Goal: Find contact information

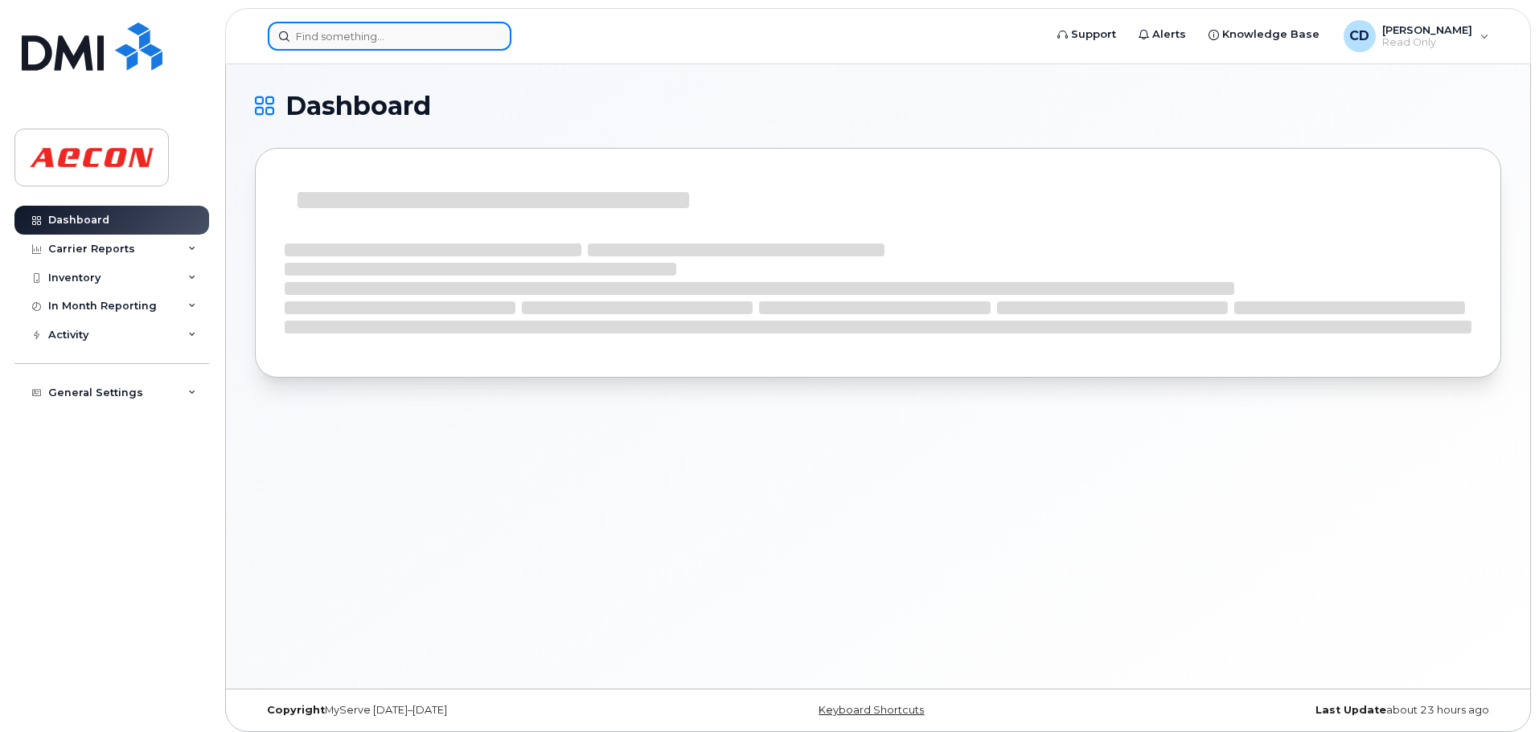
click at [318, 36] on input at bounding box center [390, 36] width 244 height 29
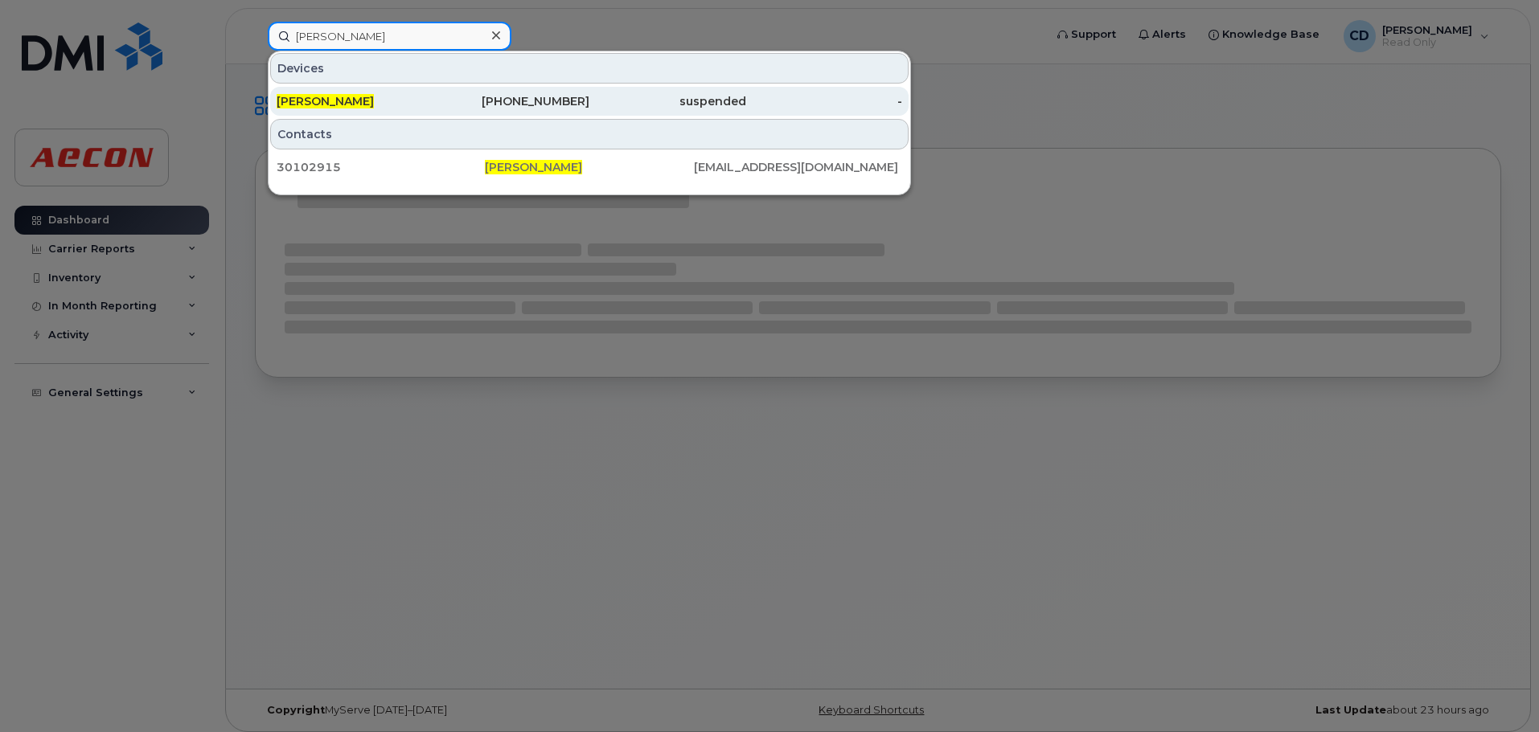
type input "[PERSON_NAME]"
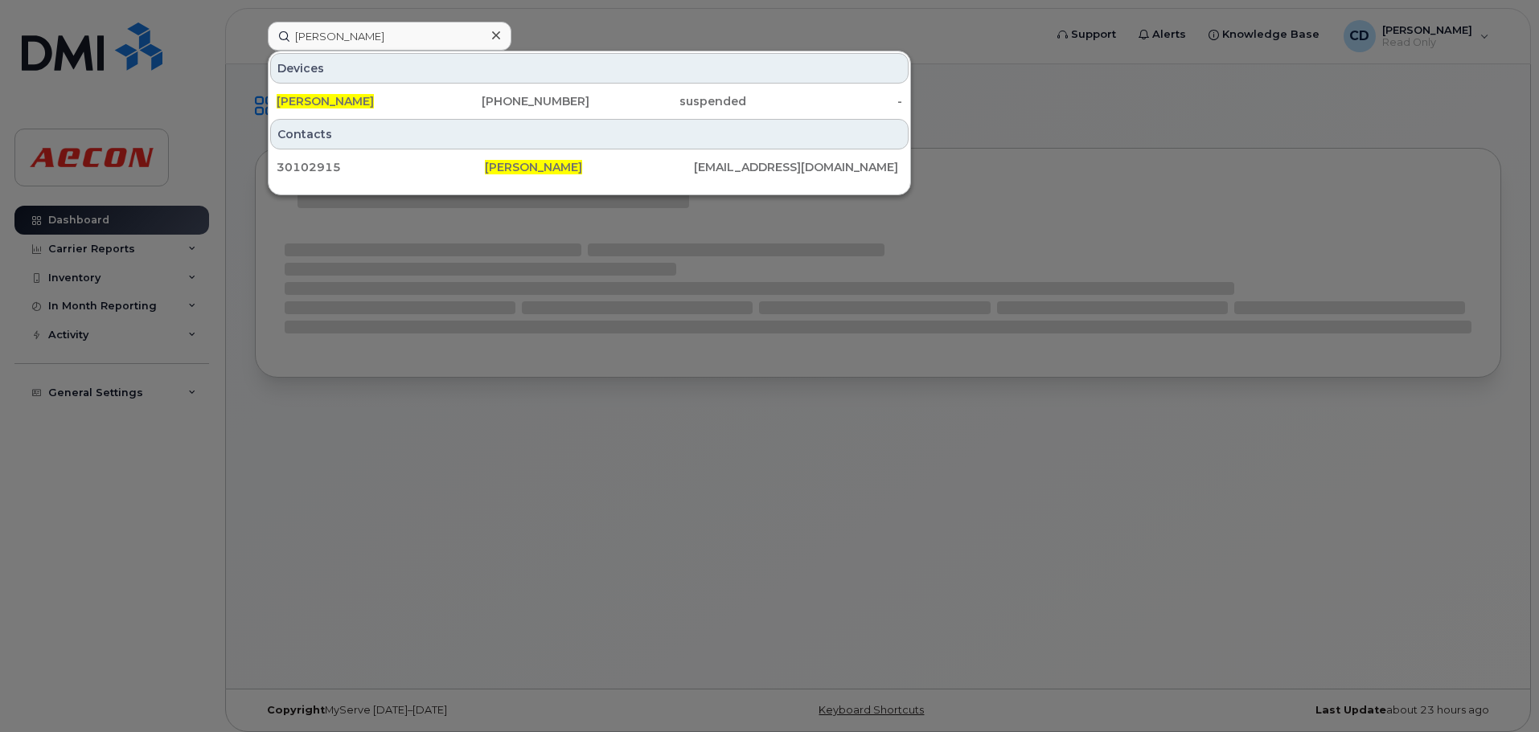
drag, startPoint x: 364, startPoint y: 104, endPoint x: 447, endPoint y: 275, distance: 190.2
click at [364, 104] on span "[PERSON_NAME]" at bounding box center [325, 101] width 97 height 14
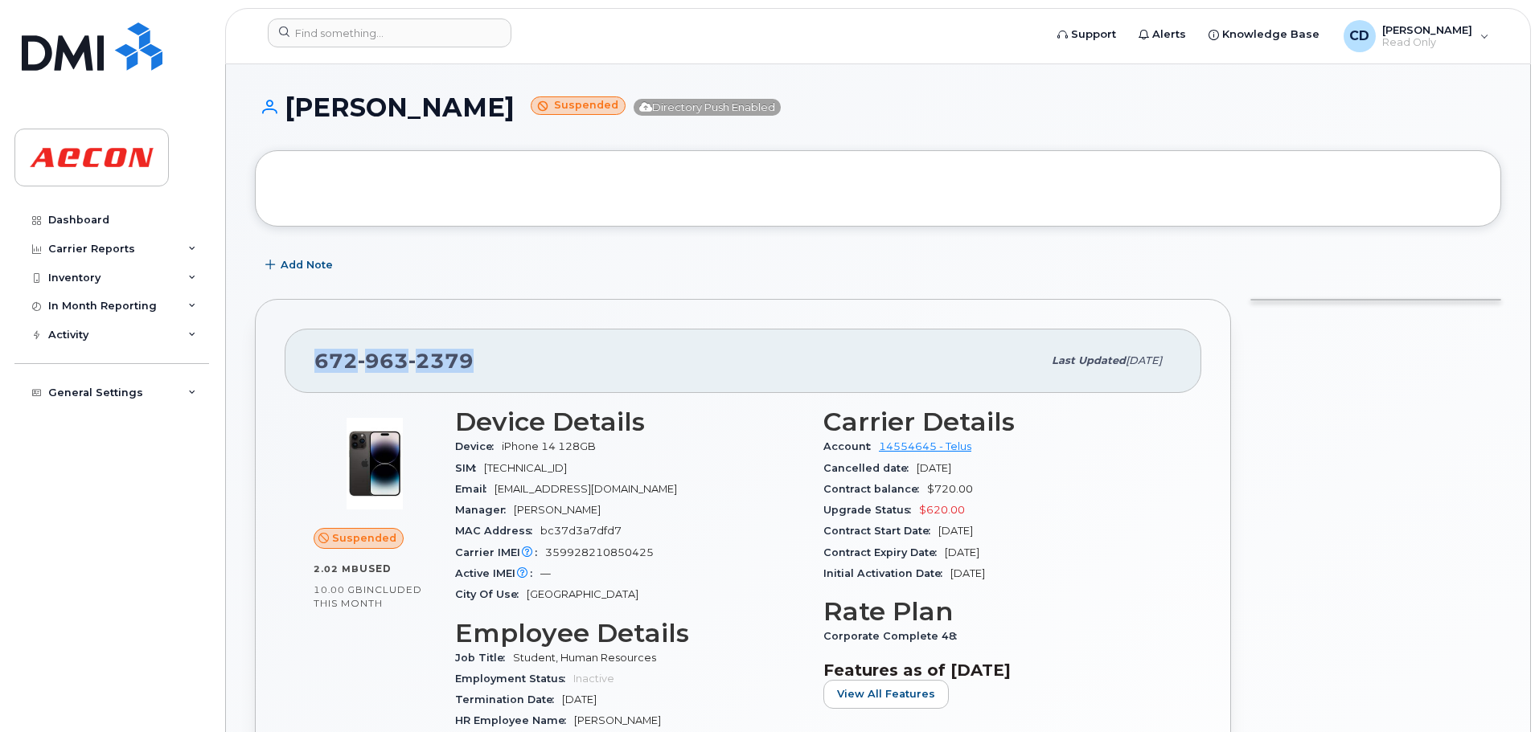
drag, startPoint x: 437, startPoint y: 359, endPoint x: 306, endPoint y: 364, distance: 130.4
click at [306, 364] on div "[PHONE_NUMBER] Last updated [DATE]" at bounding box center [743, 361] width 917 height 64
copy span "[PHONE_NUMBER]"
